Goal: Transaction & Acquisition: Purchase product/service

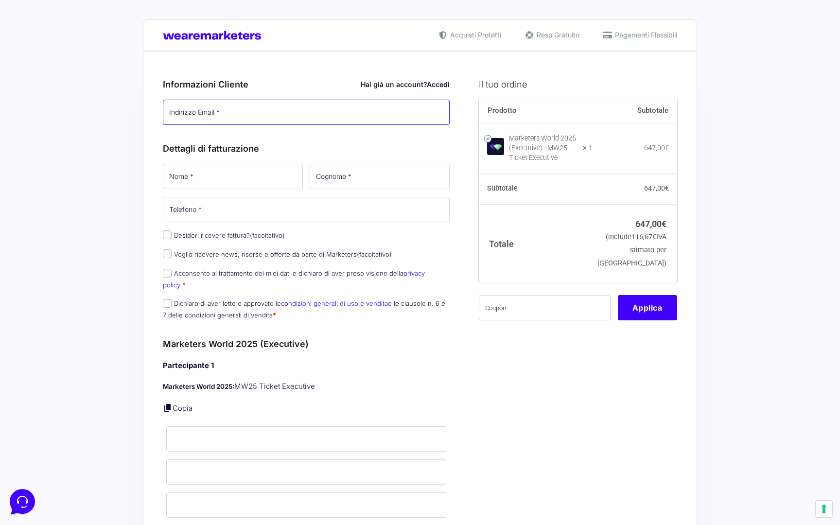
type input "[EMAIL_ADDRESS][DOMAIN_NAME]"
click at [265, 171] on input "Nome *" at bounding box center [233, 176] width 140 height 25
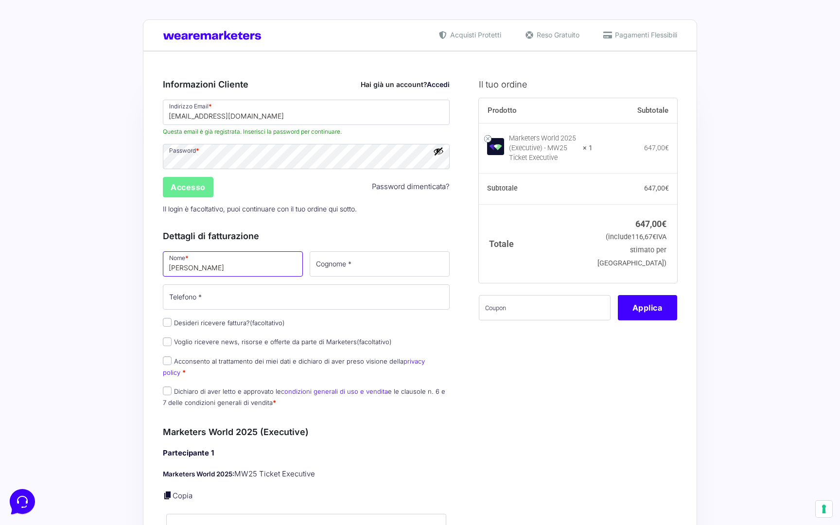
type input "[PERSON_NAME]"
click at [359, 262] on input "Cognome *" at bounding box center [379, 263] width 140 height 25
type input "Piras"
click at [254, 302] on input "Telefono *" at bounding box center [306, 296] width 287 height 25
type input "[PHONE_NUMBER]"
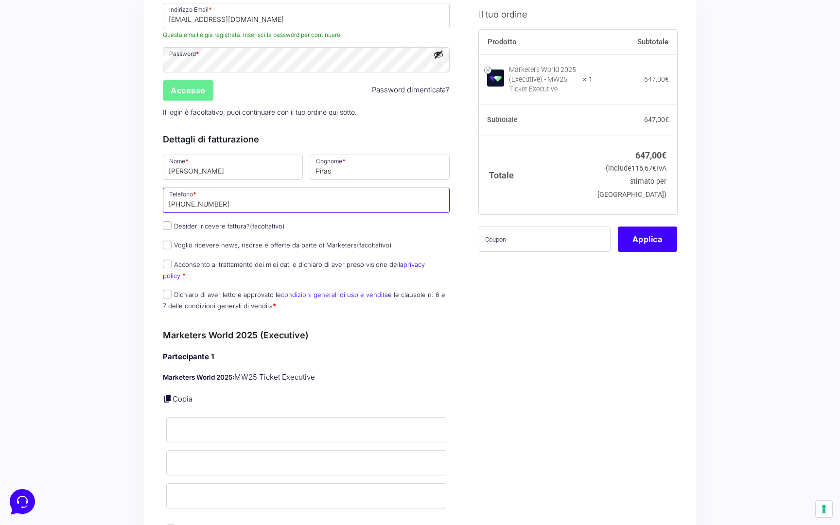
scroll to position [99, 0]
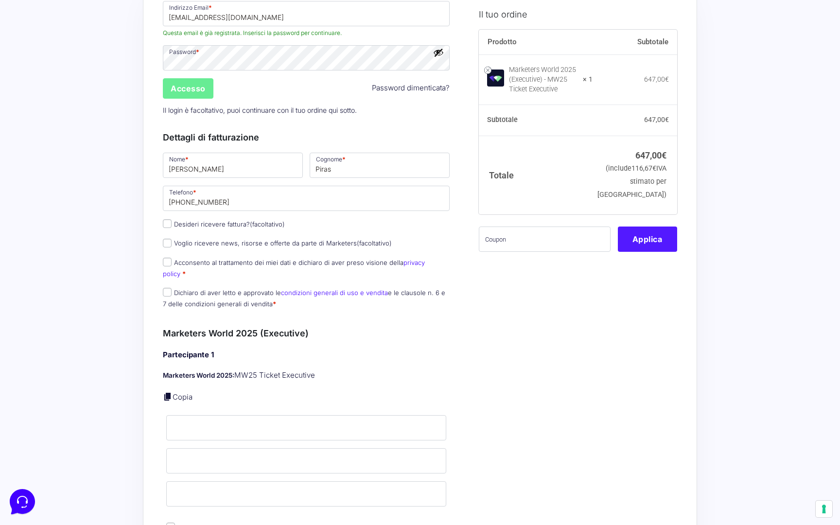
click at [636, 251] on button "Applica" at bounding box center [646, 238] width 59 height 25
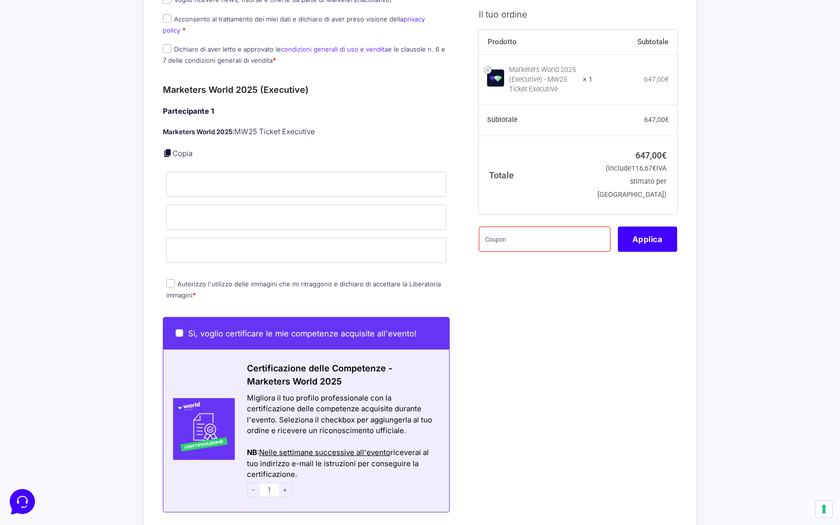
scroll to position [343, 0]
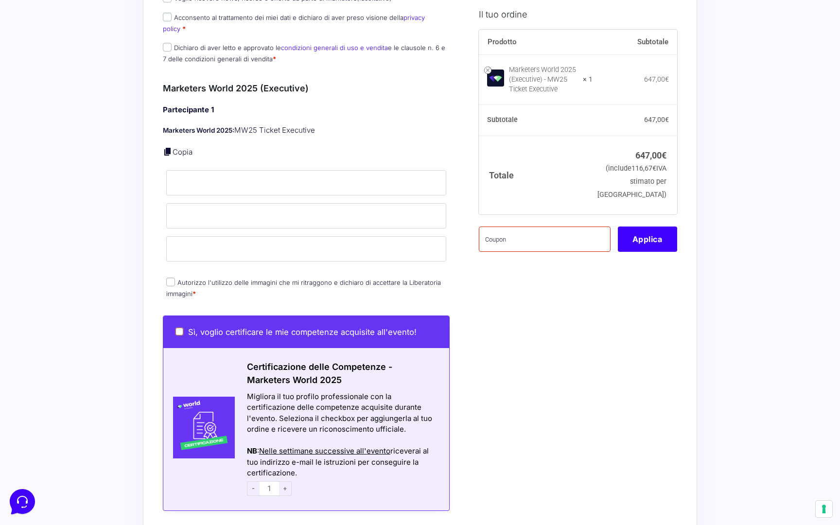
click at [180, 327] on input "Sì, voglio certificare le mie competenze acquisite all'evento!" at bounding box center [179, 331] width 8 height 8
checkbox input "true"
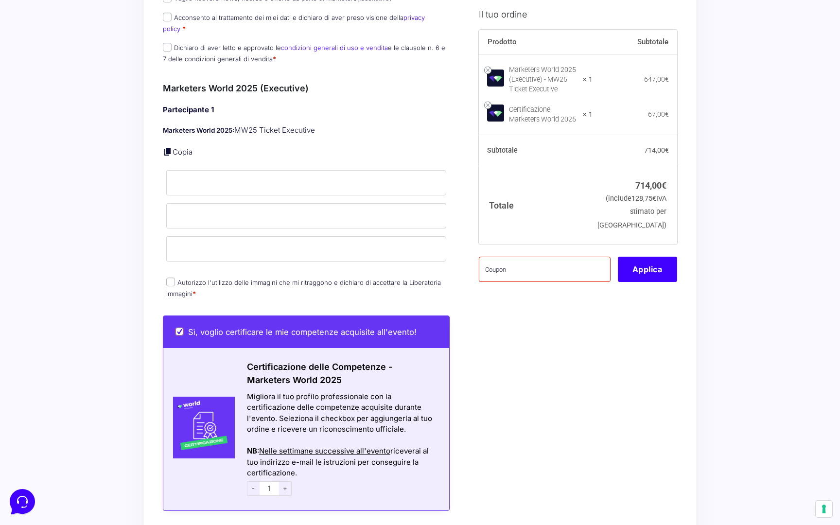
click at [177, 327] on input "Sì, voglio certificare le mie competenze acquisite all'evento!" at bounding box center [179, 331] width 8 height 8
checkbox input "false"
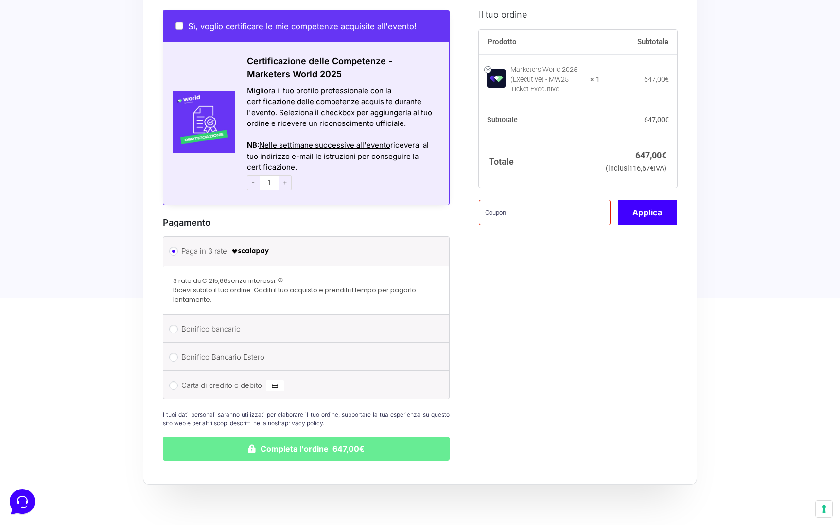
scroll to position [651, 0]
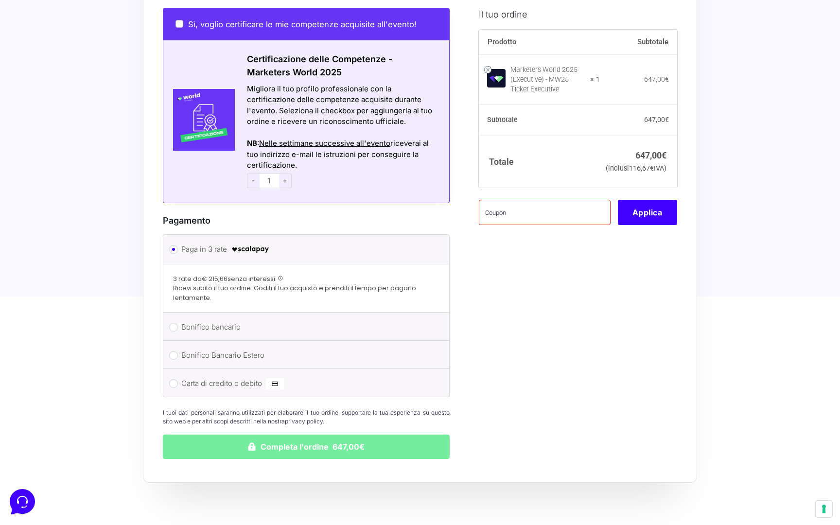
click at [311, 442] on button "Completa l'ordine 647,00€" at bounding box center [306, 446] width 287 height 24
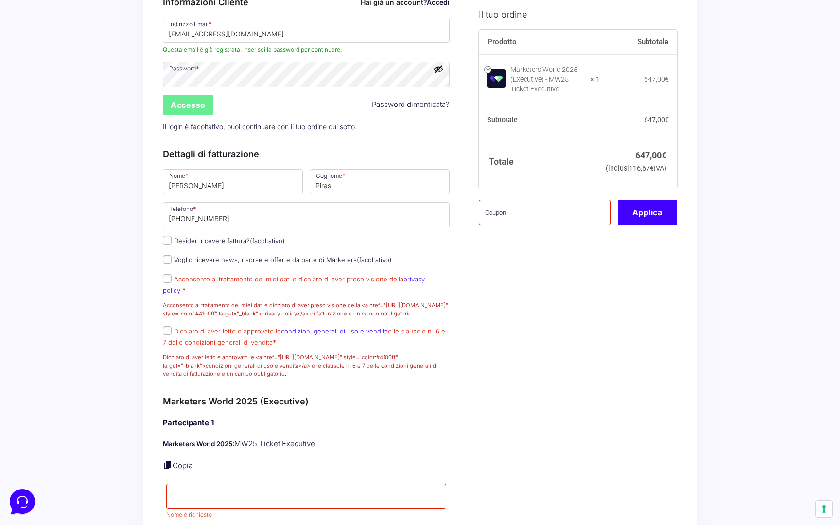
scroll to position [234, 0]
click at [170, 281] on input "Acconsento al trattamento dei miei dati e dichiaro di aver preso visione della …" at bounding box center [167, 276] width 9 height 9
checkbox input "true"
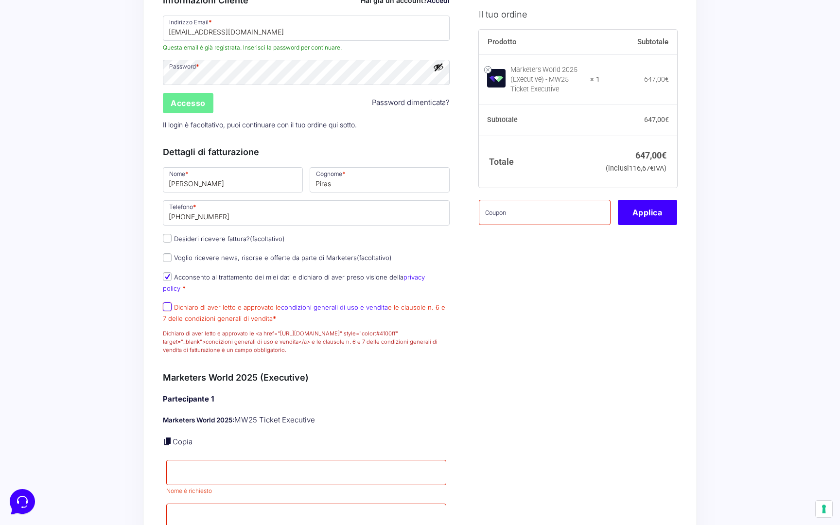
click at [166, 307] on input "Dichiaro di aver letto e approvato le condizioni generali di uso e vendita e le…" at bounding box center [167, 306] width 9 height 9
checkbox input "true"
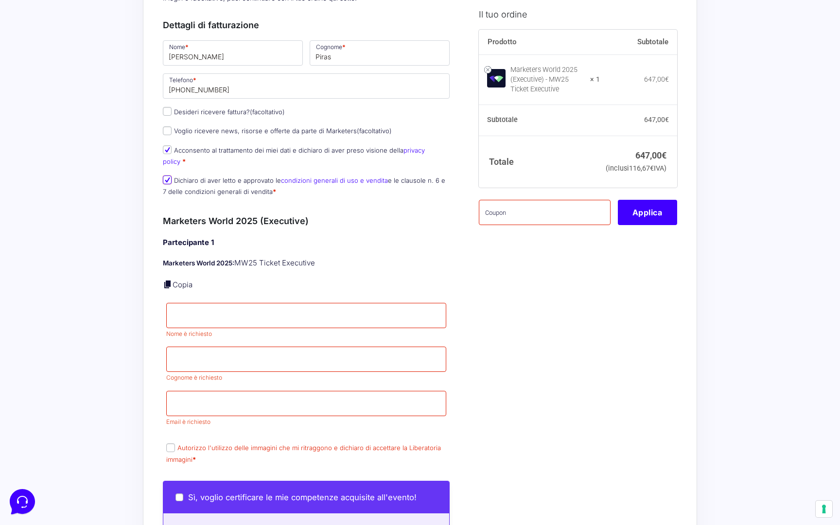
scroll to position [367, 0]
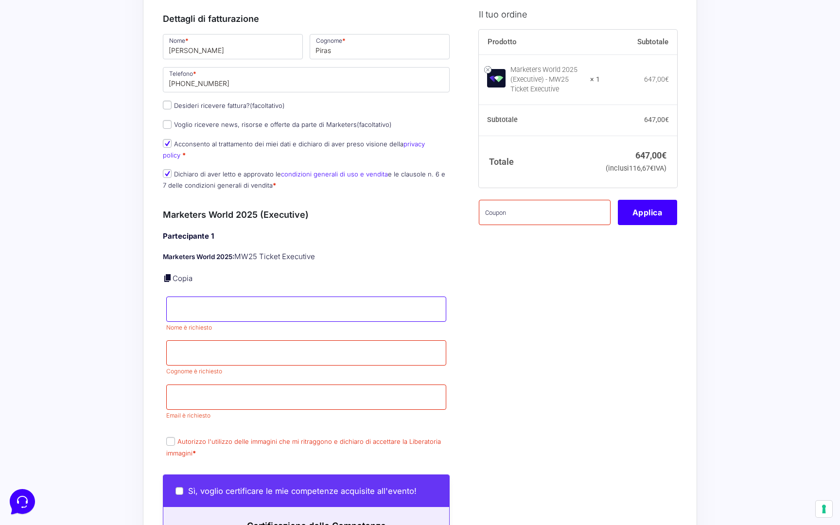
click at [321, 301] on input "Nome *" at bounding box center [306, 308] width 280 height 25
type input "[PERSON_NAME]"
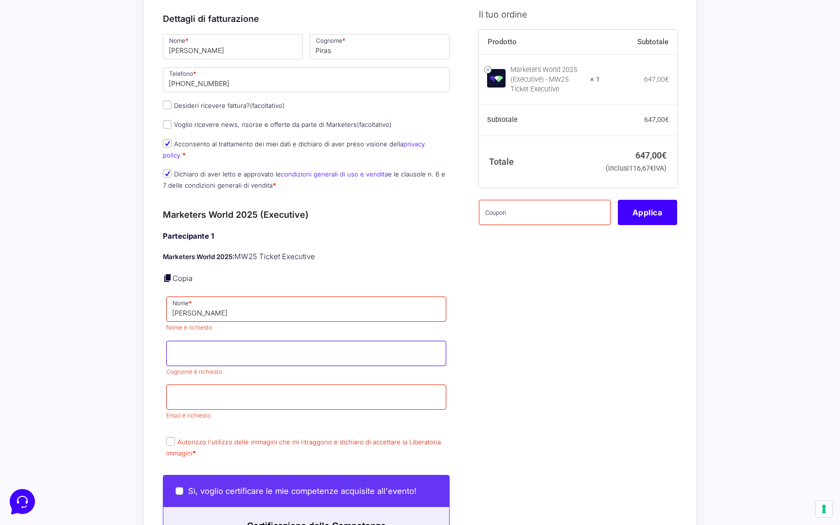
click at [283, 360] on p "Cognome * Cognome è richiesto" at bounding box center [306, 358] width 287 height 39
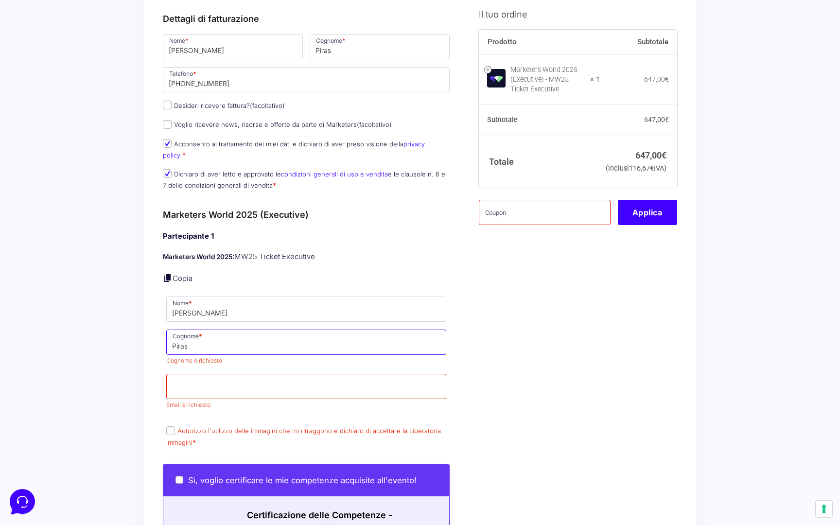
type input "Piras"
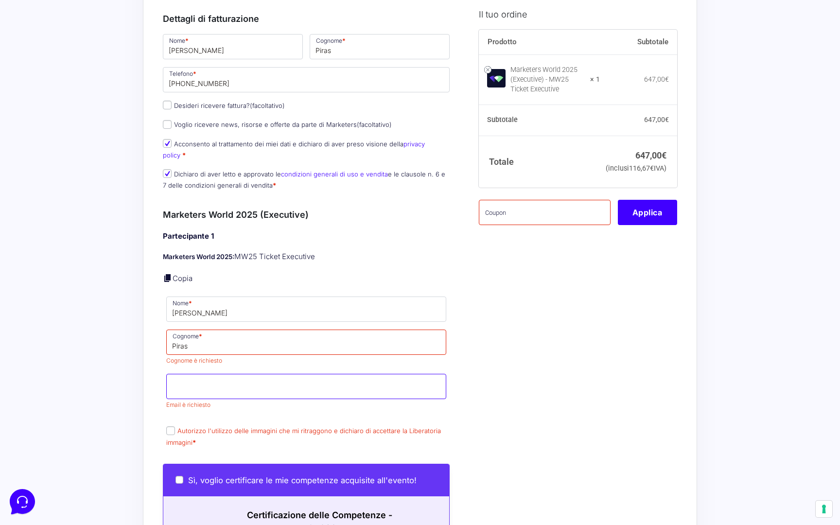
click at [258, 383] on input "Email *" at bounding box center [306, 386] width 280 height 25
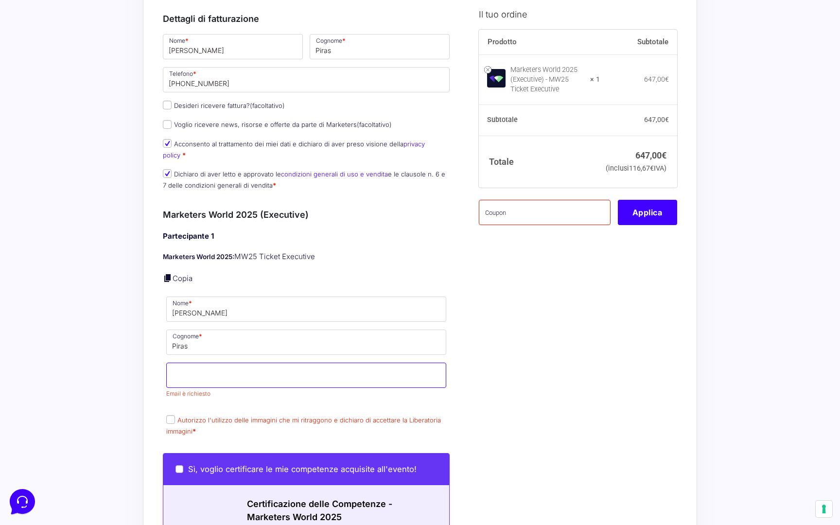
type input "[EMAIL_ADDRESS][DOMAIN_NAME]"
click at [171, 419] on label "Autorizzo l'utilizzo delle immagini che mi ritraggono e dichiaro di accettare l…" at bounding box center [303, 425] width 274 height 19
click at [171, 419] on input "Autorizzo l'utilizzo delle immagini che mi ritraggono e dichiaro di accettare l…" at bounding box center [170, 419] width 9 height 9
checkbox input "true"
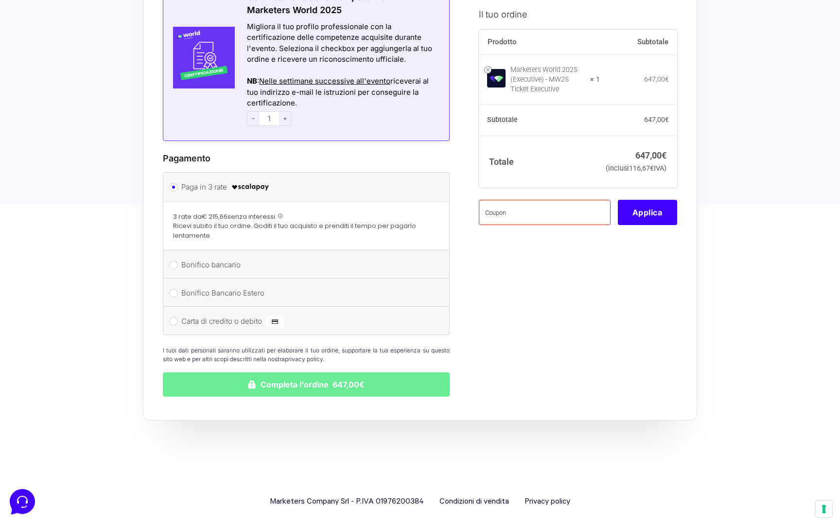
scroll to position [869, 0]
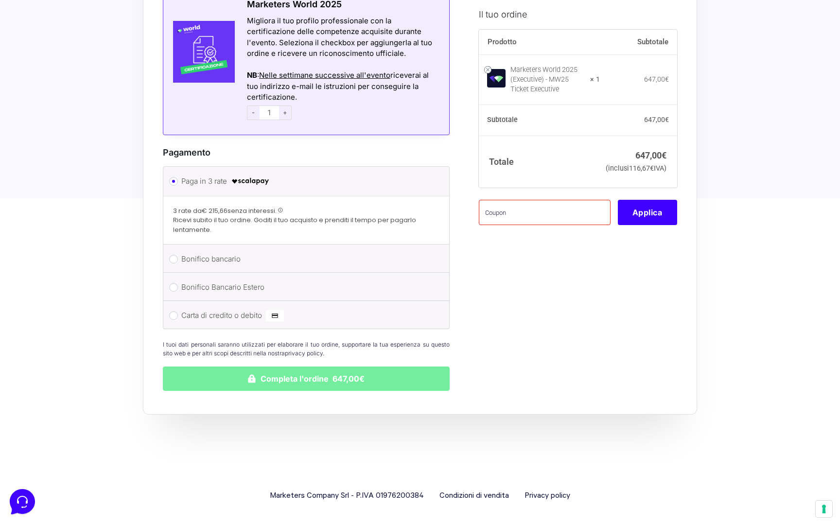
click at [234, 381] on button "Completa l'ordine 647,00€" at bounding box center [306, 378] width 287 height 24
